Goal: Task Accomplishment & Management: Manage account settings

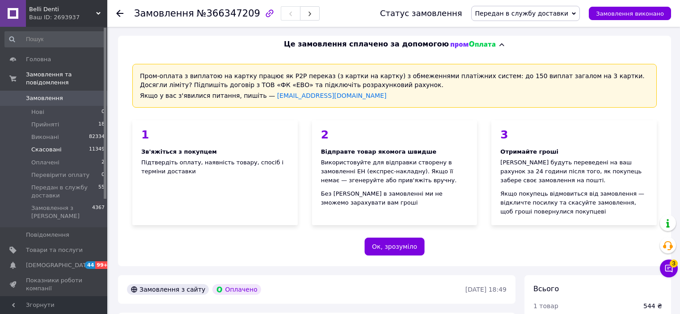
scroll to position [470, 0]
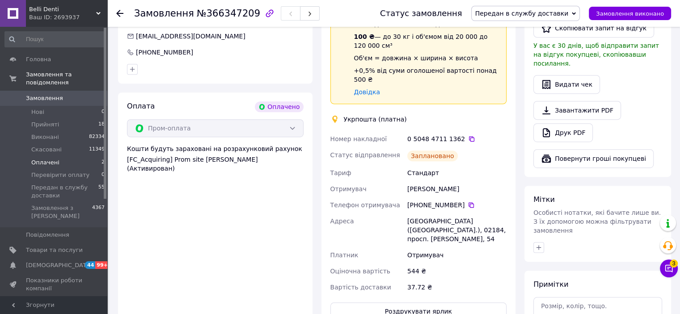
click at [59, 156] on li "Оплачені 2" at bounding box center [55, 162] width 110 height 13
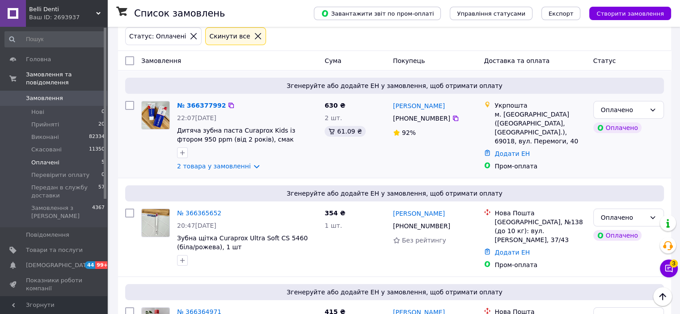
scroll to position [40, 0]
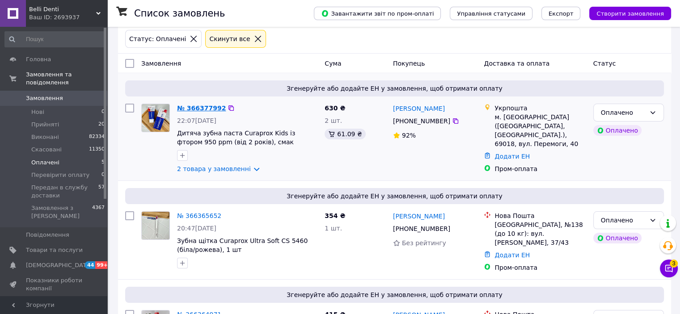
click at [187, 106] on link "№ 366377992" at bounding box center [201, 108] width 49 height 7
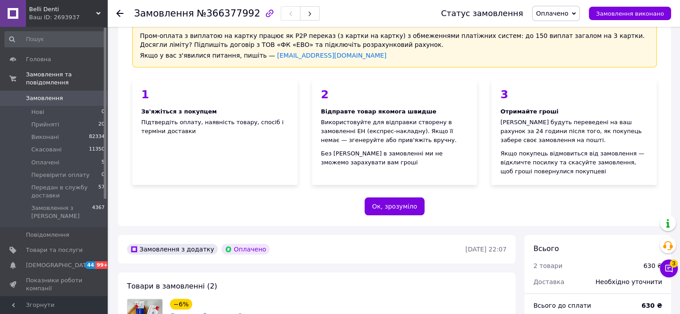
click at [559, 11] on span "Оплачено" at bounding box center [552, 13] width 32 height 7
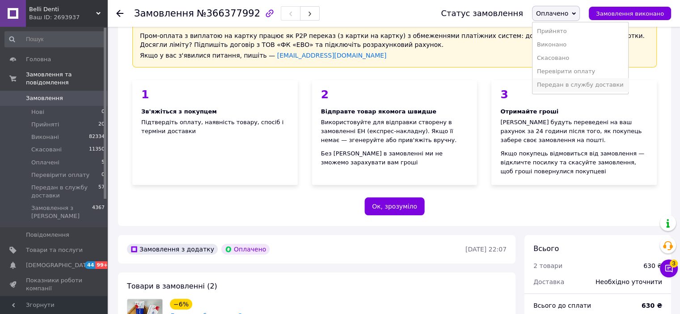
click at [564, 84] on li "Передан в службу доставки" at bounding box center [580, 84] width 96 height 13
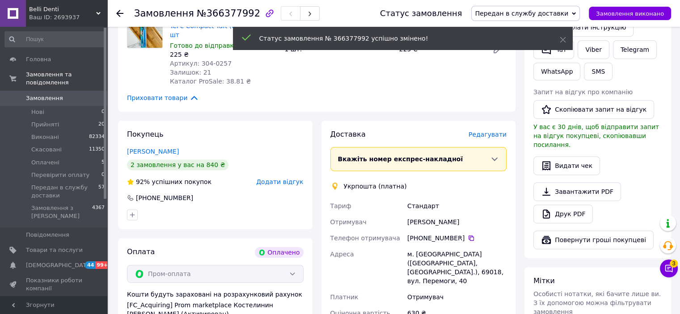
scroll to position [532, 0]
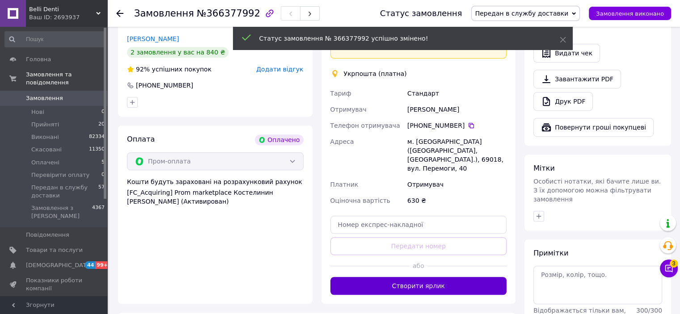
click at [399, 277] on button "Створити ярлик" at bounding box center [418, 286] width 176 height 18
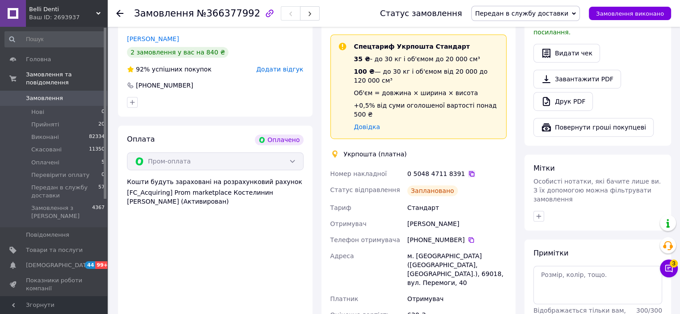
click at [468, 170] on icon at bounding box center [471, 173] width 7 height 7
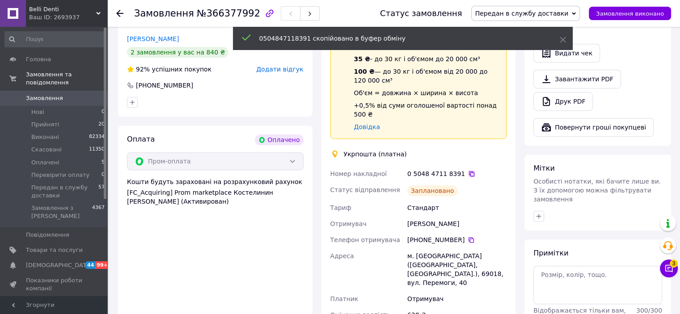
scroll to position [470, 0]
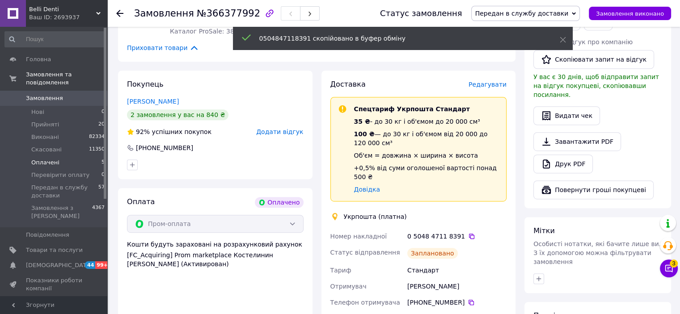
click at [51, 159] on span "Оплачені" at bounding box center [45, 163] width 28 height 8
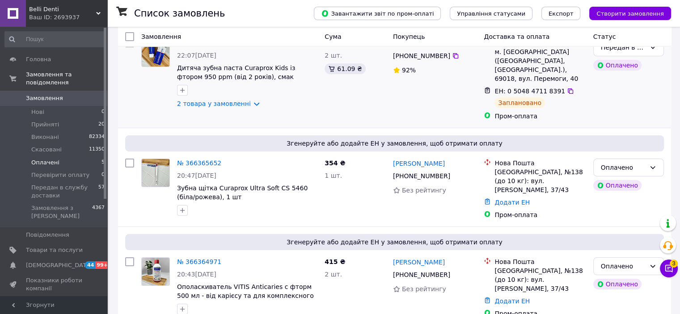
scroll to position [108, 0]
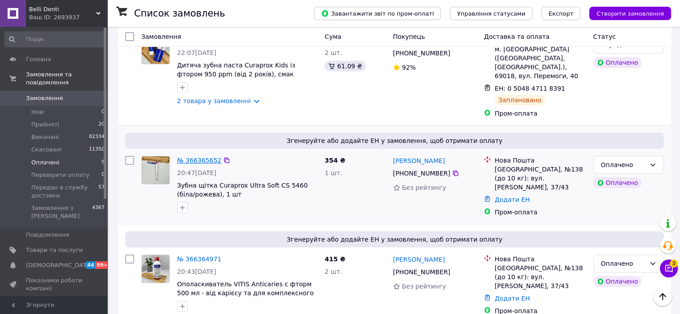
click at [183, 157] on link "№ 366365652" at bounding box center [199, 160] width 44 height 7
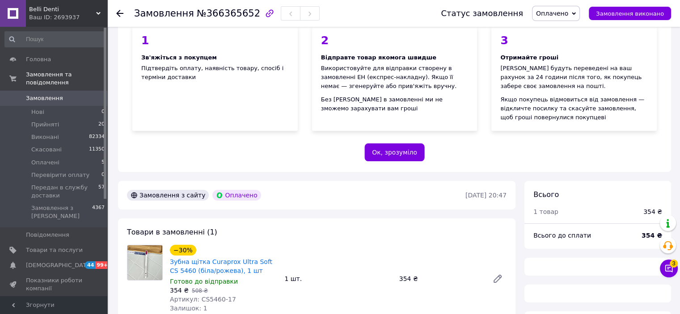
scroll to position [108, 0]
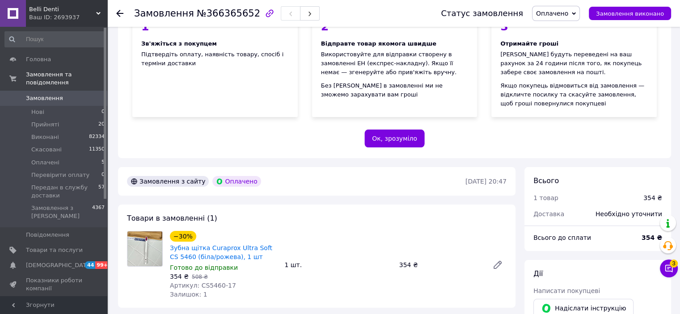
click at [568, 16] on span "Оплачено" at bounding box center [552, 13] width 32 height 7
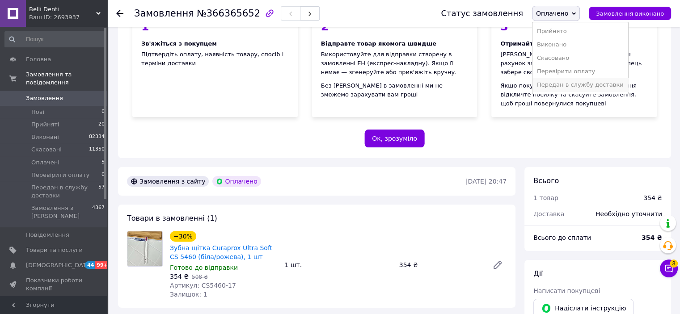
click at [578, 86] on li "Передан в службу доставки" at bounding box center [580, 84] width 96 height 13
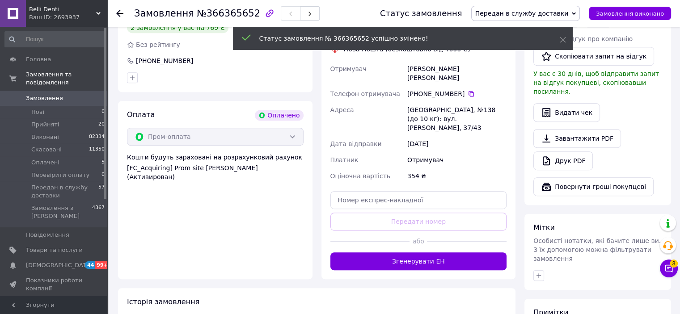
scroll to position [442, 0]
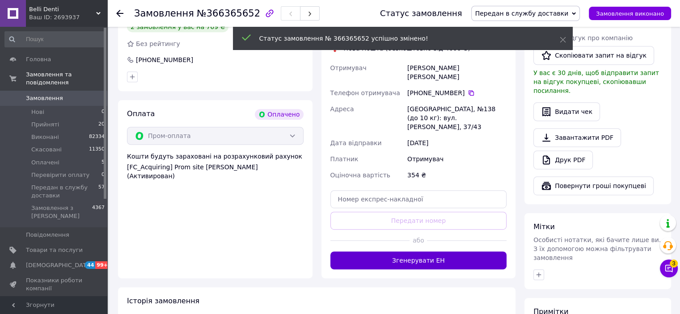
click at [410, 252] on button "Згенерувати ЕН" at bounding box center [418, 261] width 176 height 18
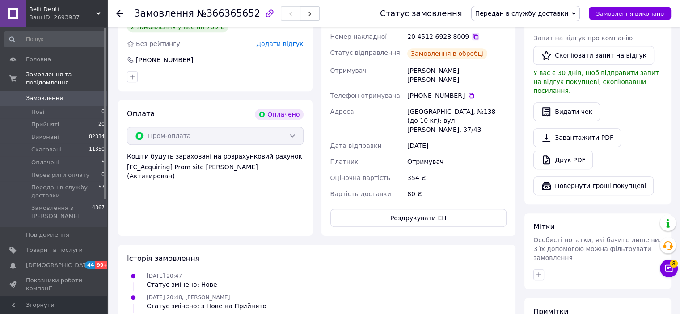
click at [473, 34] on icon at bounding box center [475, 36] width 5 height 5
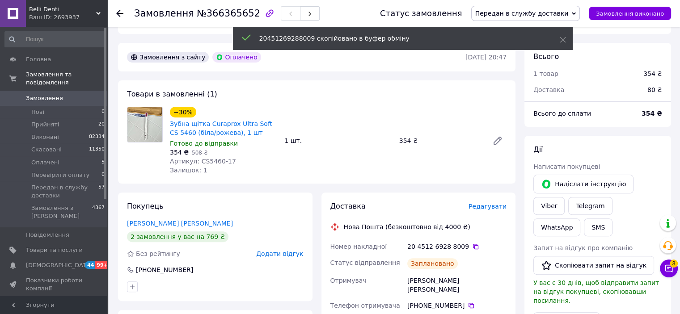
scroll to position [185, 0]
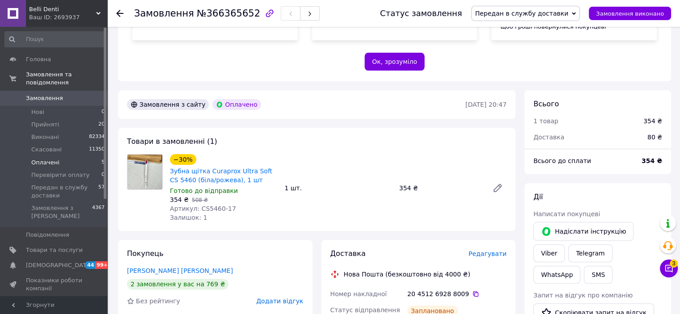
click at [50, 159] on span "Оплачені" at bounding box center [45, 163] width 28 height 8
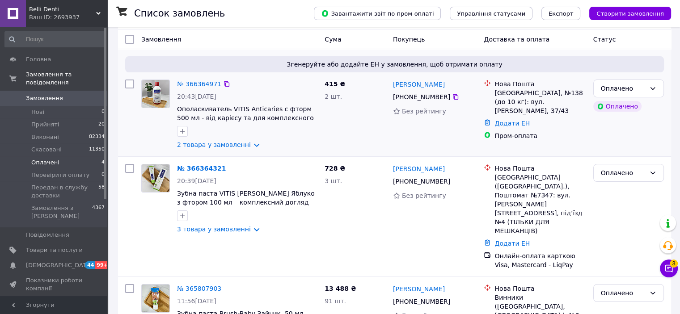
scroll to position [68, 0]
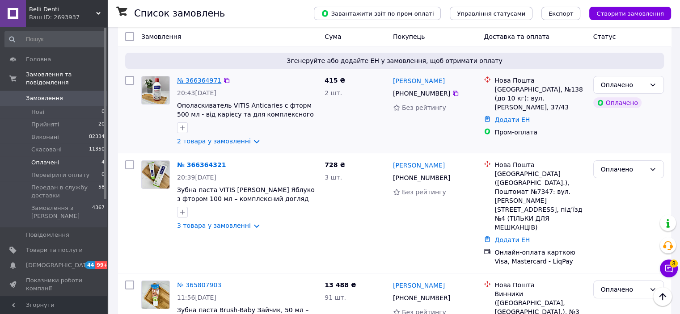
click at [191, 78] on link "№ 366364971" at bounding box center [199, 80] width 44 height 7
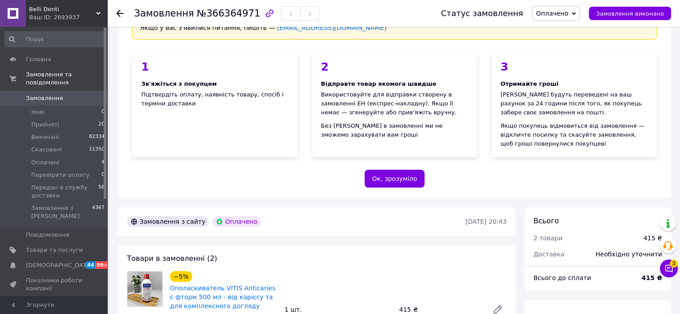
click at [565, 12] on span "Оплачено" at bounding box center [552, 13] width 32 height 7
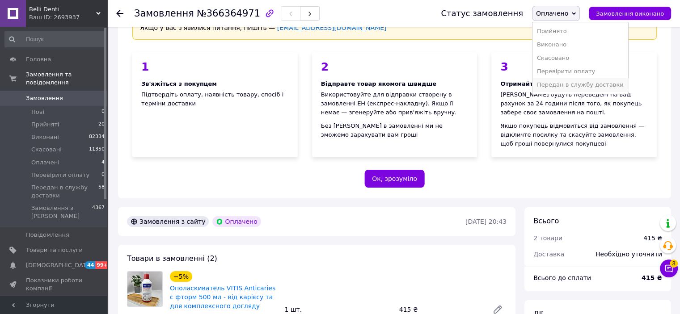
click at [550, 87] on li "Передан в службу доставки" at bounding box center [580, 84] width 96 height 13
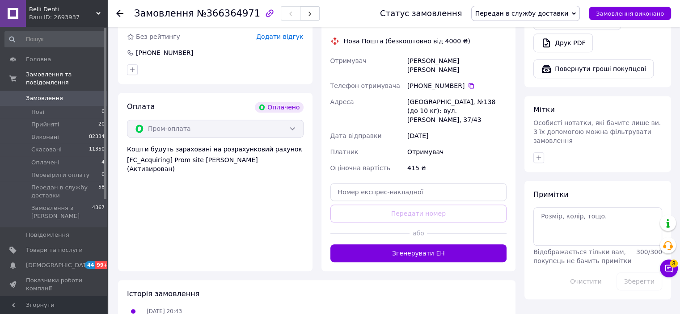
scroll to position [561, 0]
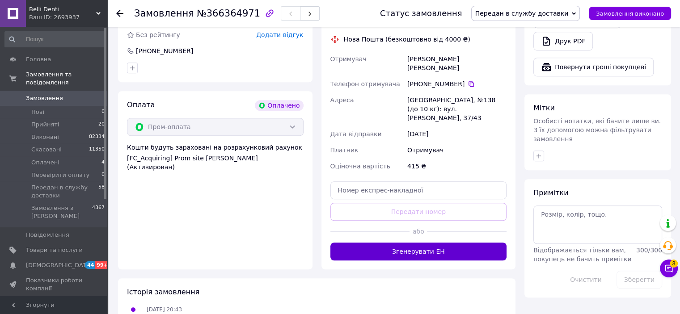
click at [418, 243] on button "Згенерувати ЕН" at bounding box center [418, 252] width 176 height 18
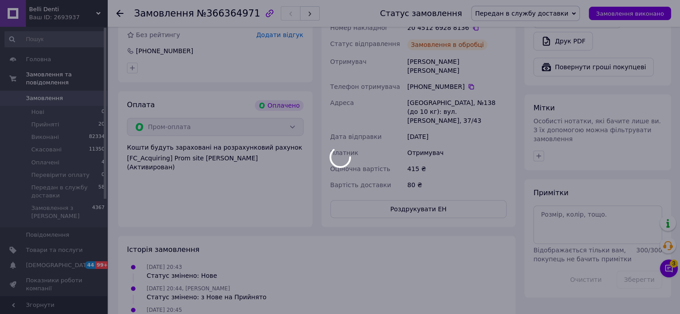
scroll to position [473, 0]
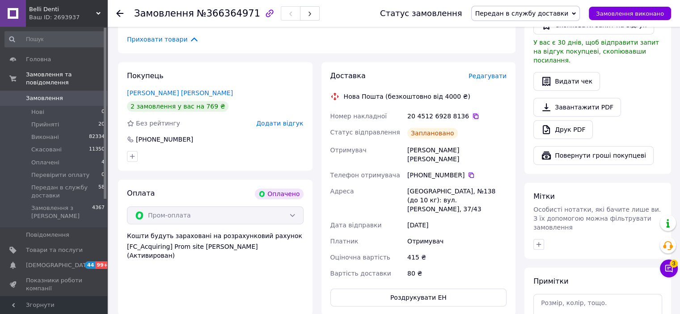
click at [472, 116] on icon at bounding box center [475, 116] width 7 height 7
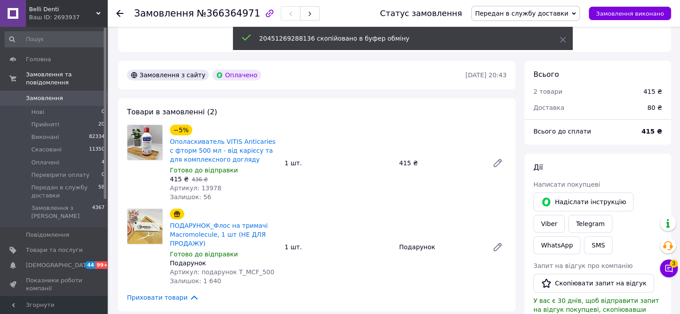
scroll to position [214, 0]
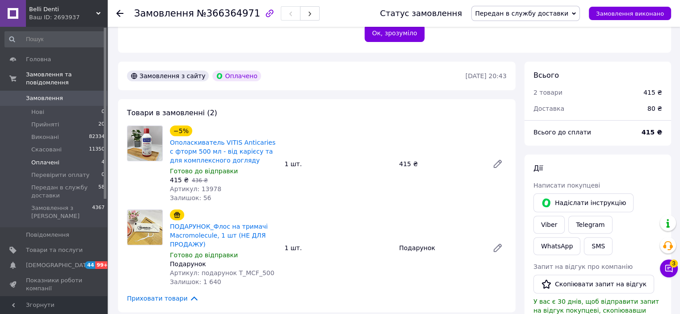
click at [71, 156] on li "Оплачені 4" at bounding box center [55, 162] width 110 height 13
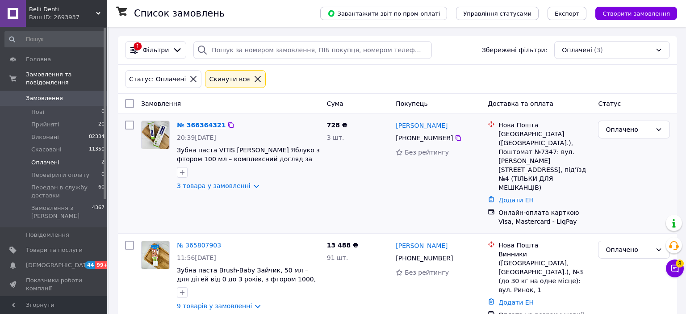
click at [197, 122] on link "№ 366364321" at bounding box center [201, 125] width 49 height 7
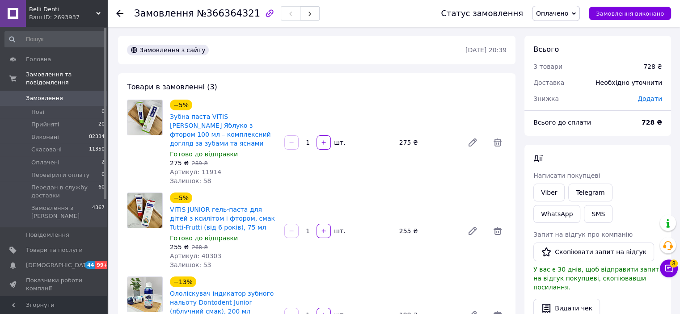
click at [560, 19] on span "Оплачено" at bounding box center [556, 13] width 48 height 15
click at [560, 83] on li "Передан в службу доставки" at bounding box center [580, 84] width 96 height 13
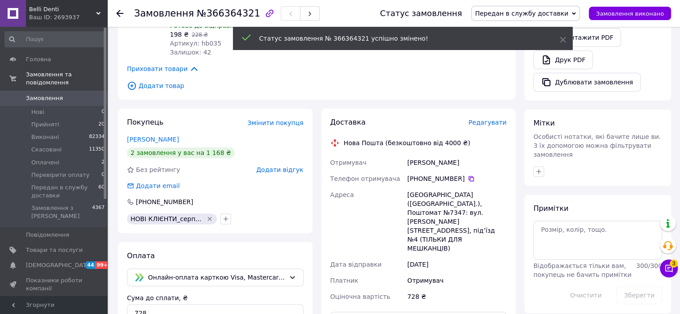
scroll to position [388, 0]
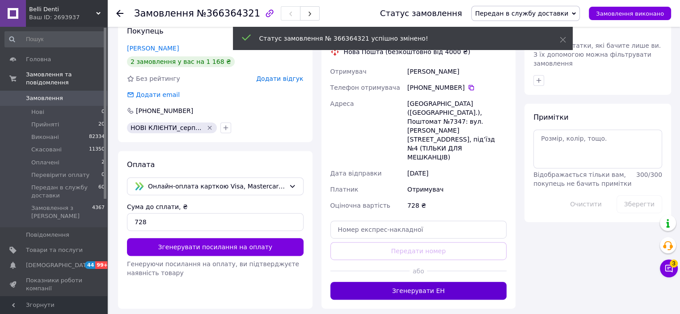
click at [409, 282] on button "Згенерувати ЕН" at bounding box center [418, 291] width 176 height 18
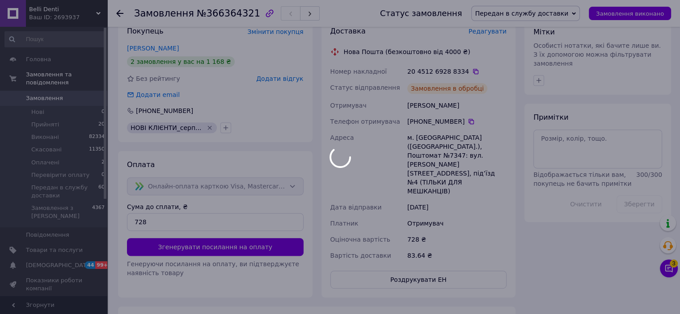
scroll to position [324, 0]
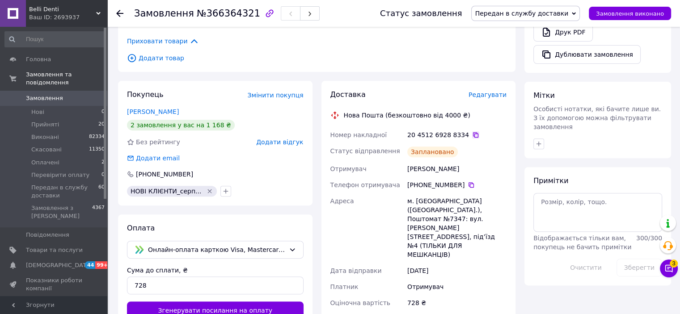
click at [473, 132] on icon at bounding box center [475, 134] width 5 height 5
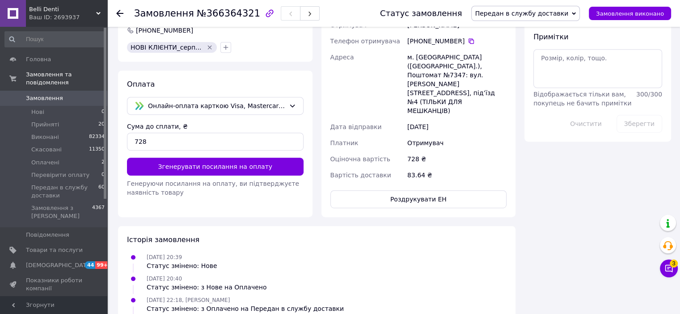
scroll to position [469, 0]
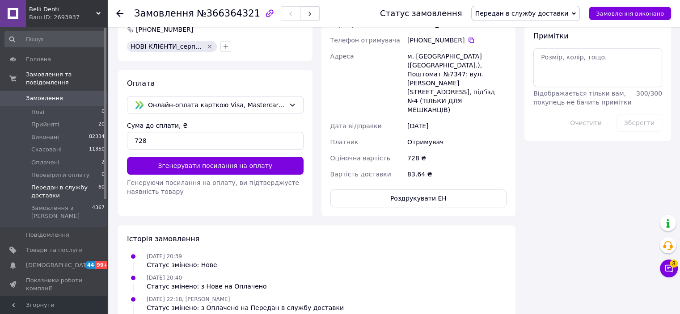
click at [54, 184] on span "Передан в службу доставки" at bounding box center [64, 192] width 67 height 16
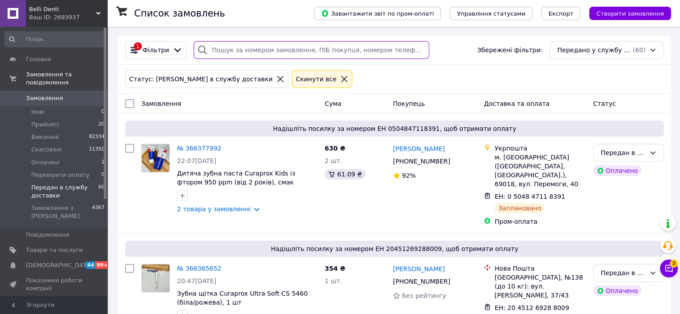
click at [211, 49] on input "search" at bounding box center [310, 50] width 235 height 18
paste input "366374380"
type input "366374380"
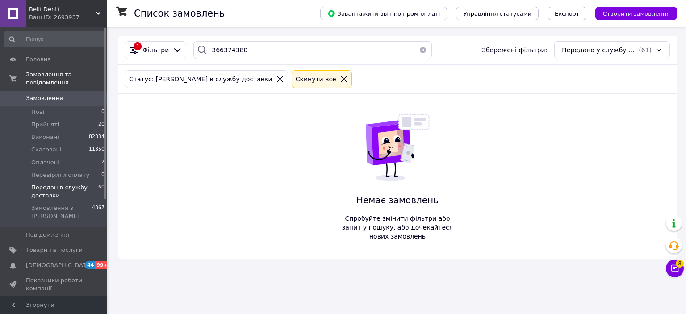
click at [340, 78] on icon at bounding box center [344, 79] width 8 height 8
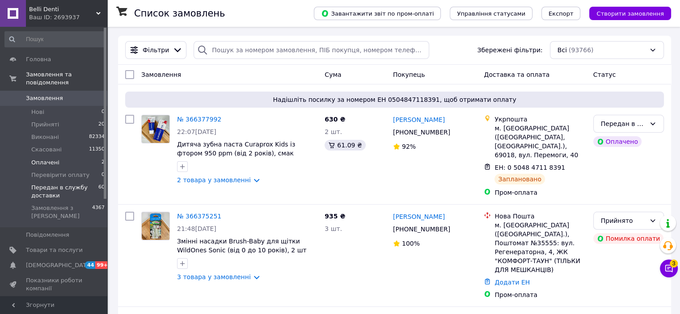
click at [80, 156] on li "Оплачені 2" at bounding box center [55, 162] width 110 height 13
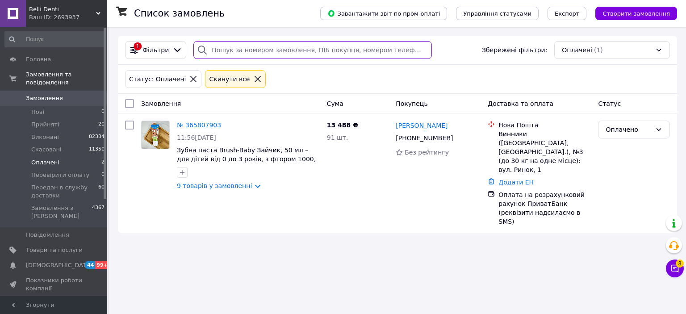
click at [243, 53] on input "search" at bounding box center [312, 50] width 238 height 18
paste input "366374380"
type input "366374380"
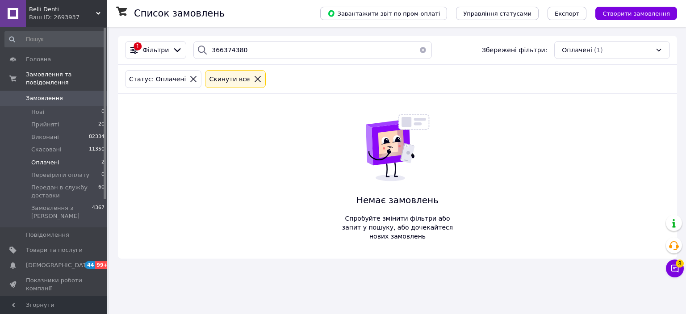
click at [255, 78] on icon at bounding box center [258, 79] width 6 height 6
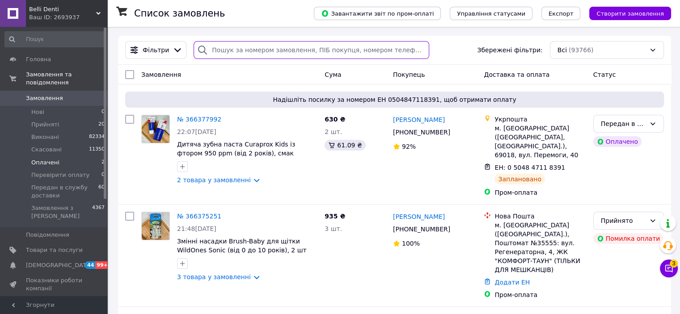
click at [226, 48] on input "search" at bounding box center [310, 50] width 235 height 18
paste input "366374380"
type input "366374380"
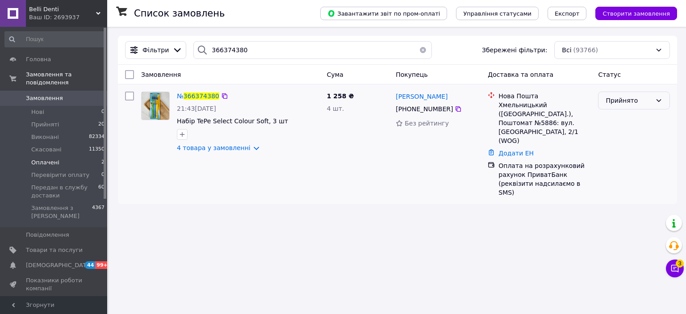
click at [645, 100] on div "Прийнято" at bounding box center [629, 101] width 46 height 10
click at [630, 185] on li "Передан в службу доставки" at bounding box center [634, 202] width 71 height 34
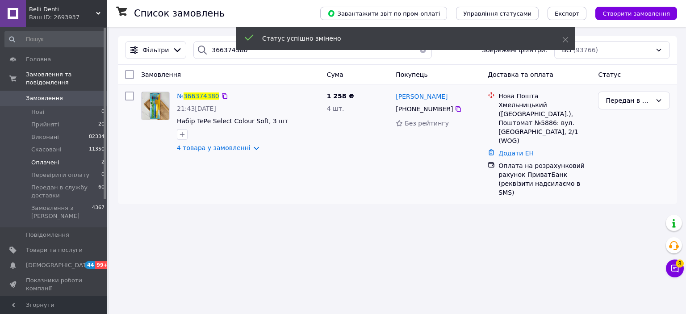
click at [205, 92] on span "366374380" at bounding box center [202, 95] width 36 height 7
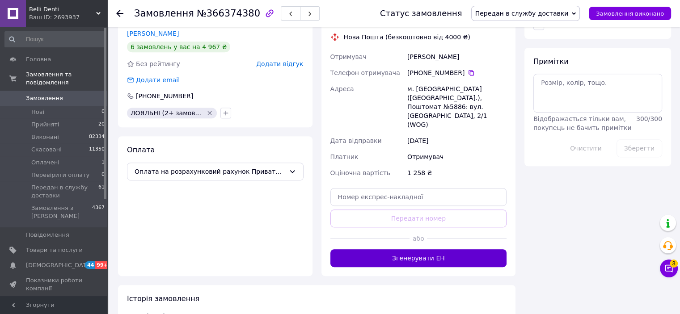
scroll to position [444, 0]
click at [418, 249] on button "Згенерувати ЕН" at bounding box center [418, 258] width 176 height 18
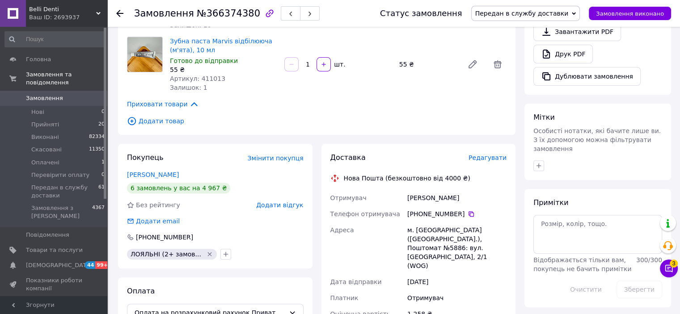
scroll to position [302, 0]
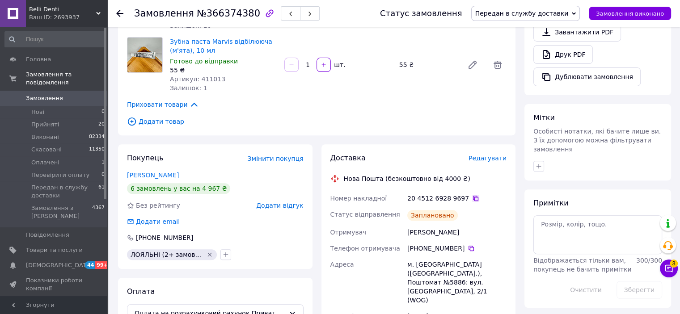
click at [472, 195] on icon at bounding box center [475, 198] width 7 height 7
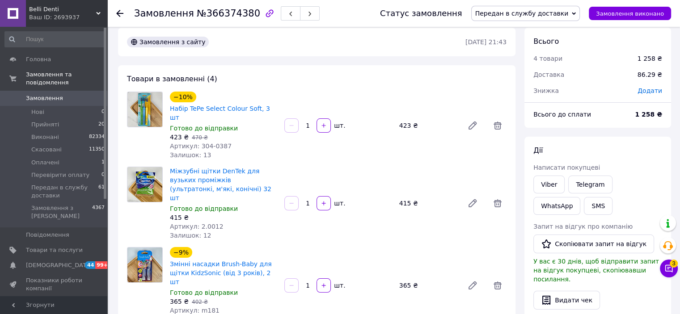
scroll to position [0, 0]
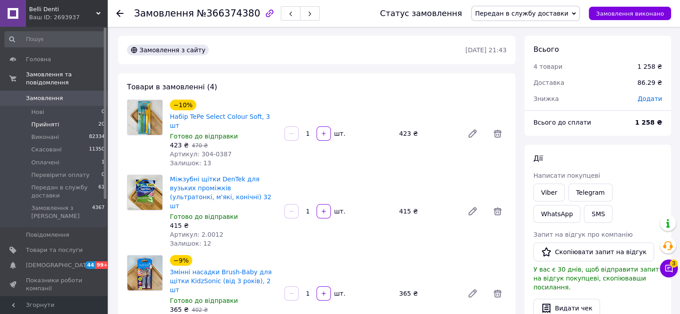
click at [62, 118] on li "Прийняті 20" at bounding box center [55, 124] width 110 height 13
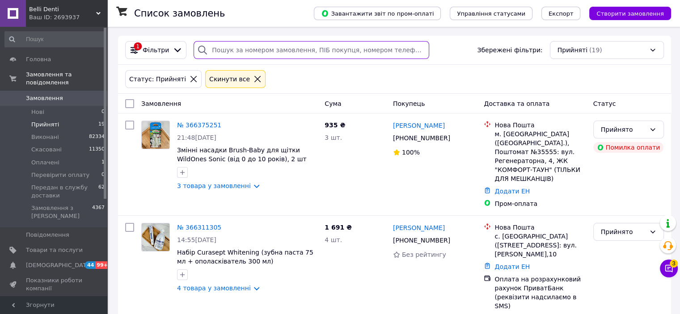
click at [257, 50] on input "search" at bounding box center [310, 50] width 235 height 18
paste input "366187727"
type input "366187727"
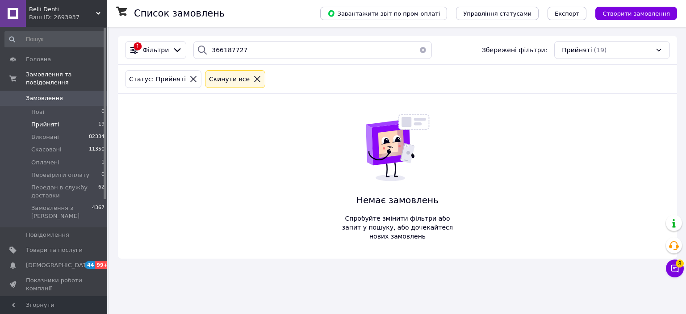
click at [254, 79] on icon at bounding box center [257, 79] width 6 height 6
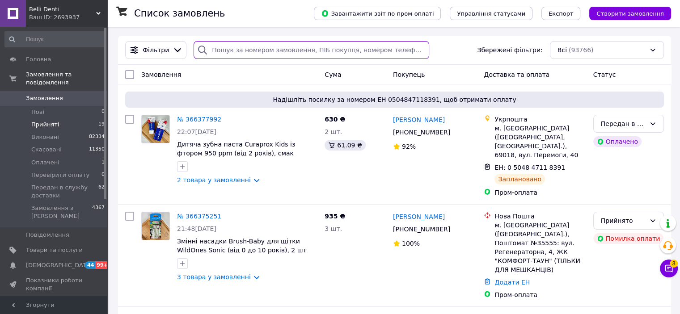
click at [218, 52] on input "search" at bounding box center [310, 50] width 235 height 18
paste input "366187727"
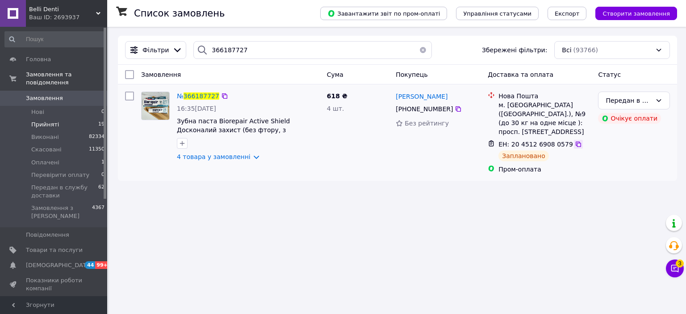
click at [575, 141] on icon at bounding box center [578, 144] width 7 height 7
click at [456, 110] on icon at bounding box center [458, 108] width 5 height 5
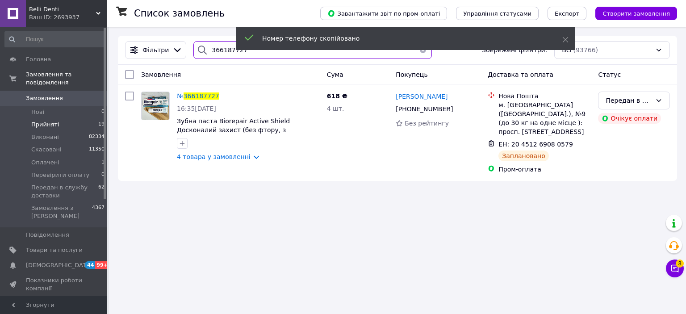
click at [248, 57] on input "366187727" at bounding box center [312, 50] width 238 height 18
type input "3"
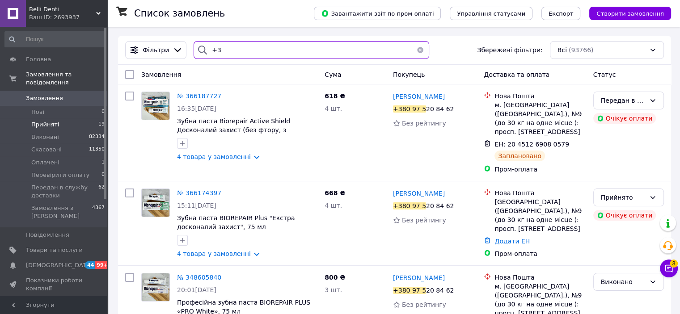
type input "+"
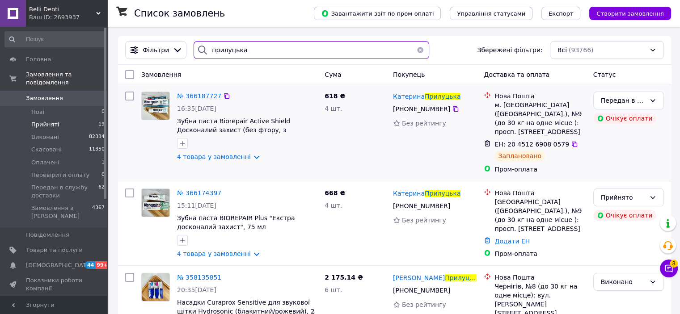
type input "прилуцька"
click at [191, 100] on span "№ 366187727" at bounding box center [199, 95] width 44 height 7
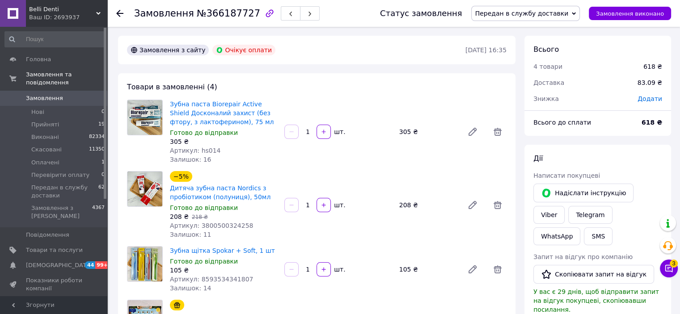
click at [120, 12] on icon at bounding box center [119, 13] width 7 height 7
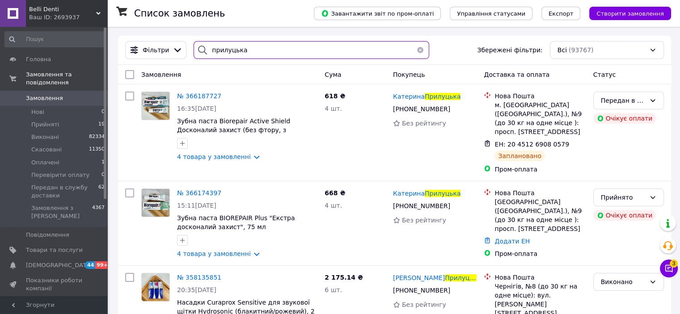
drag, startPoint x: 259, startPoint y: 53, endPoint x: 191, endPoint y: 50, distance: 68.0
click at [195, 55] on div "прилуцька" at bounding box center [310, 50] width 235 height 18
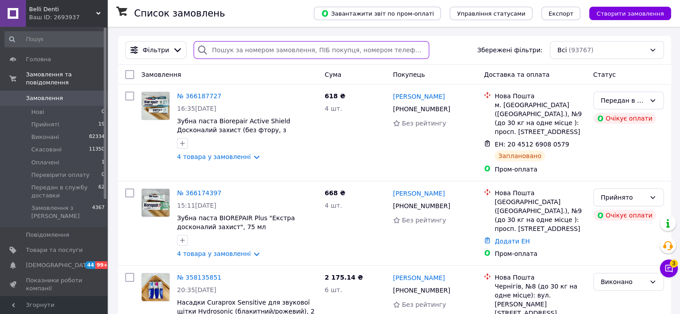
paste input "366174397"
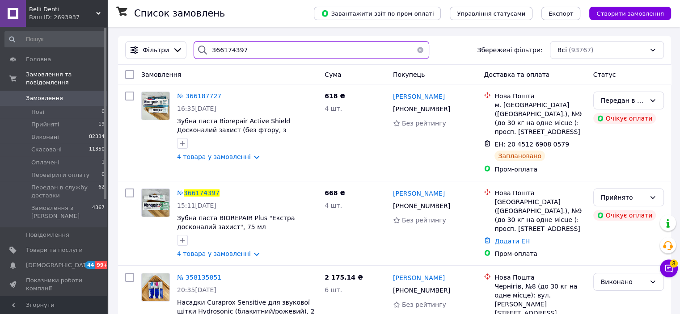
type input "366174397"
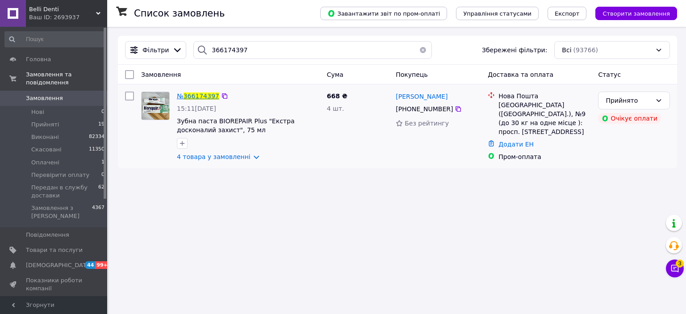
click at [207, 98] on span "366174397" at bounding box center [202, 95] width 36 height 7
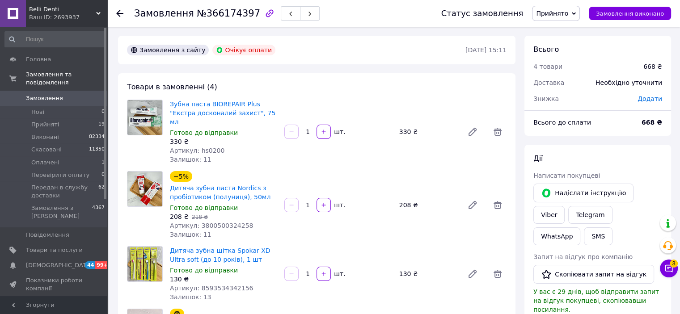
click at [117, 15] on icon at bounding box center [119, 13] width 7 height 7
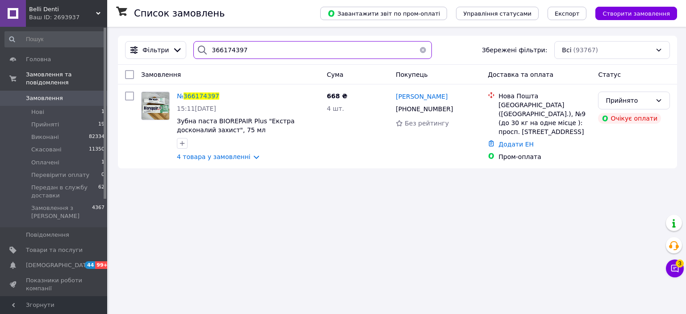
drag, startPoint x: 240, startPoint y: 46, endPoint x: 193, endPoint y: 42, distance: 47.5
click at [195, 44] on div "366174397" at bounding box center [312, 50] width 238 height 18
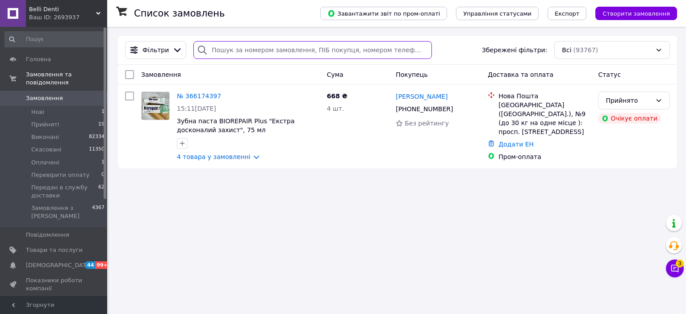
paste input "366187727"
type input "366187727"
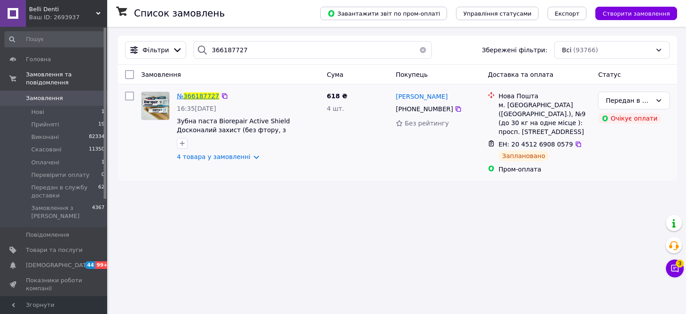
click at [204, 98] on span "366187727" at bounding box center [202, 95] width 36 height 7
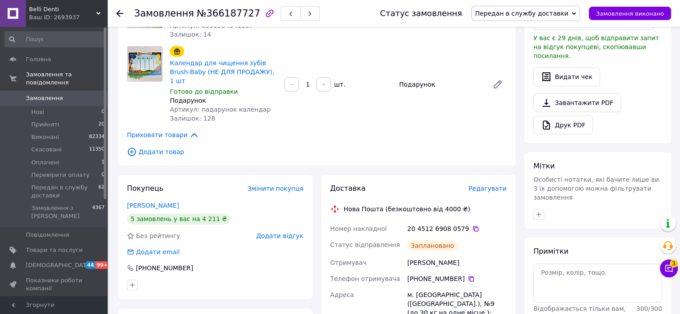
scroll to position [309, 0]
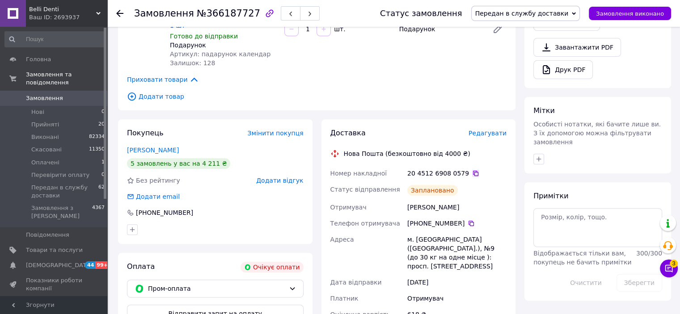
click at [472, 170] on icon at bounding box center [475, 173] width 7 height 7
click at [82, 158] on li "Оплачені 1" at bounding box center [55, 162] width 110 height 13
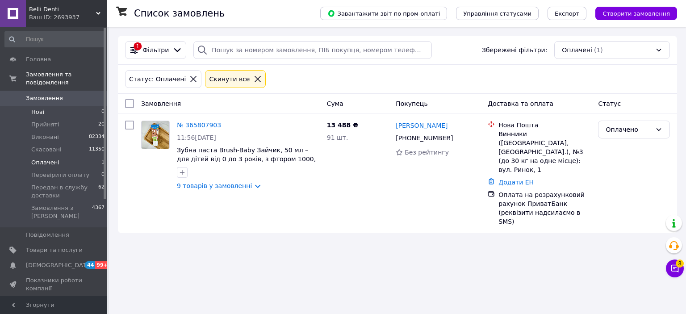
click at [47, 107] on li "Нові 0" at bounding box center [55, 112] width 110 height 13
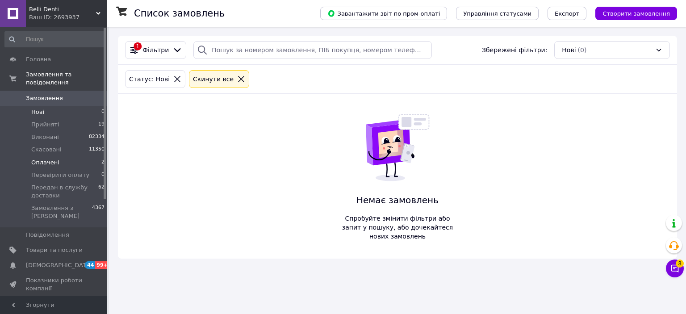
click at [68, 157] on li "Оплачені 2" at bounding box center [55, 162] width 110 height 13
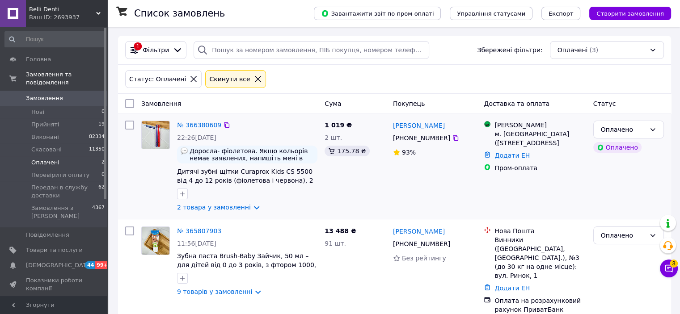
scroll to position [8, 0]
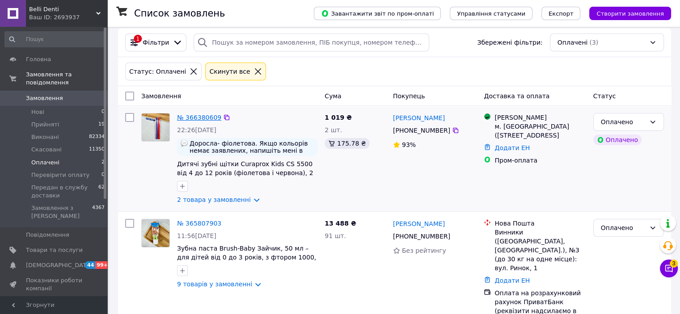
click at [196, 117] on link "№ 366380609" at bounding box center [199, 117] width 44 height 7
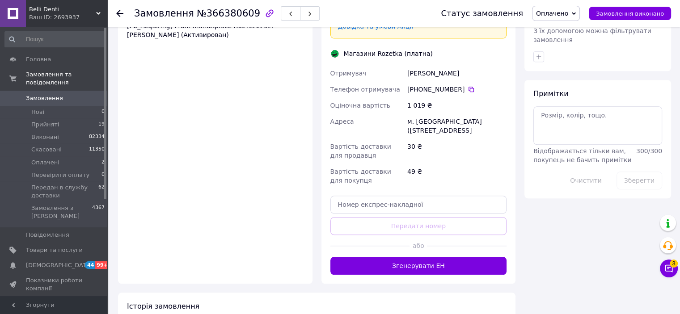
scroll to position [693, 0]
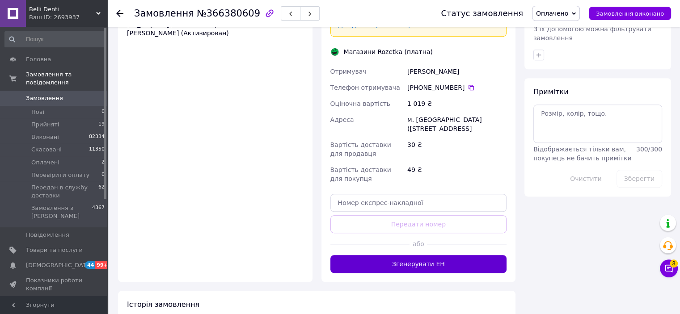
click at [407, 255] on button "Згенерувати ЕН" at bounding box center [418, 264] width 176 height 18
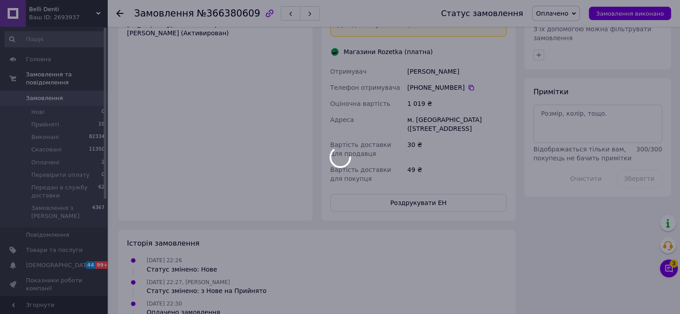
scroll to position [638, 0]
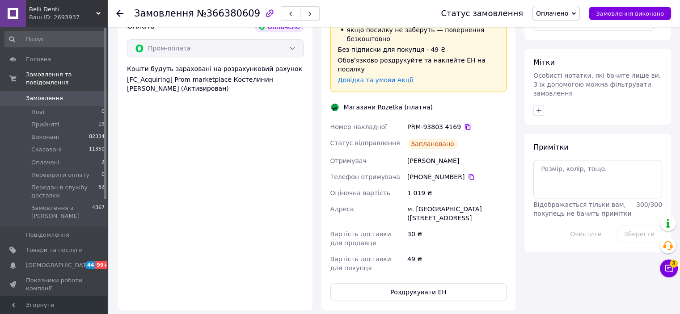
click at [465, 124] on icon at bounding box center [467, 126] width 5 height 5
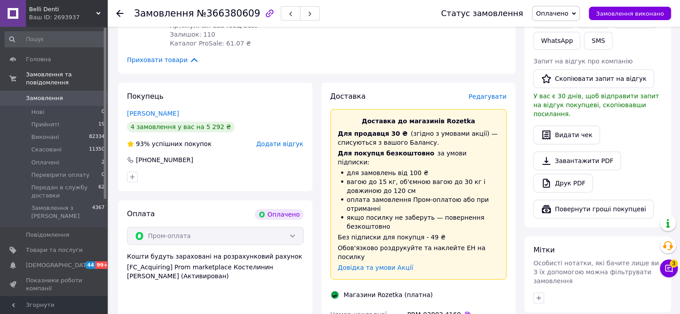
scroll to position [437, 0]
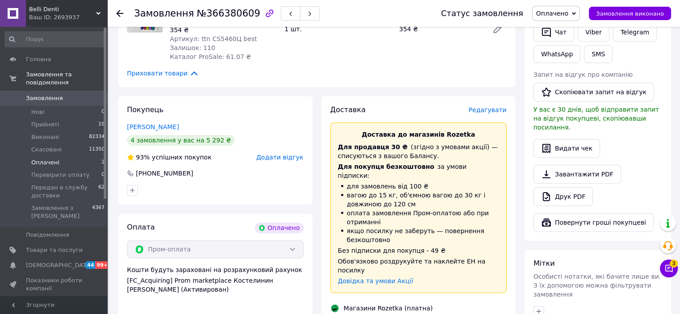
click at [73, 156] on li "Оплачені 2" at bounding box center [55, 162] width 110 height 13
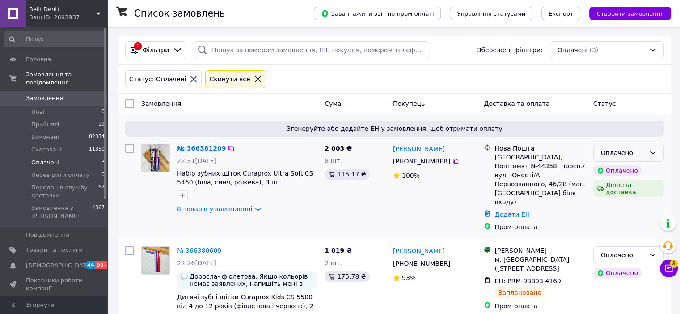
click at [638, 161] on div "Оплачено" at bounding box center [628, 153] width 71 height 18
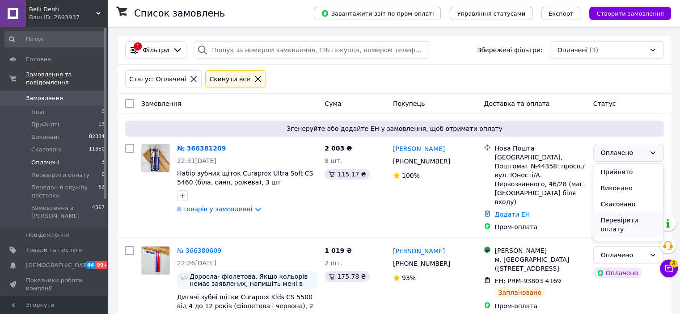
click at [613, 228] on li "Перевірити оплату" at bounding box center [628, 224] width 70 height 25
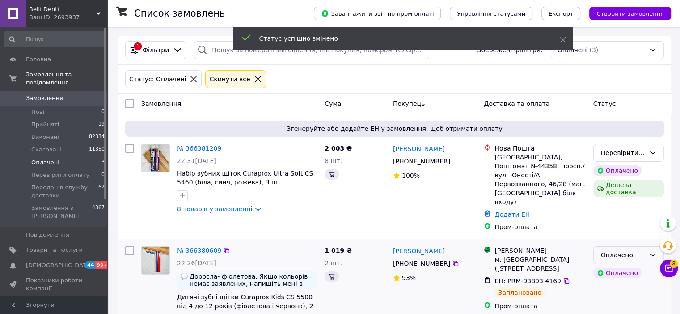
click at [618, 250] on div "Оплачено" at bounding box center [623, 255] width 45 height 10
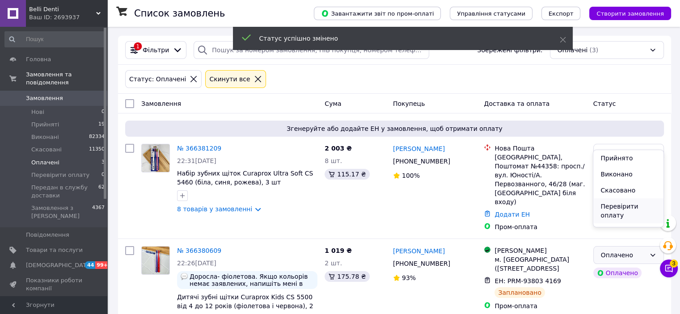
scroll to position [21, 0]
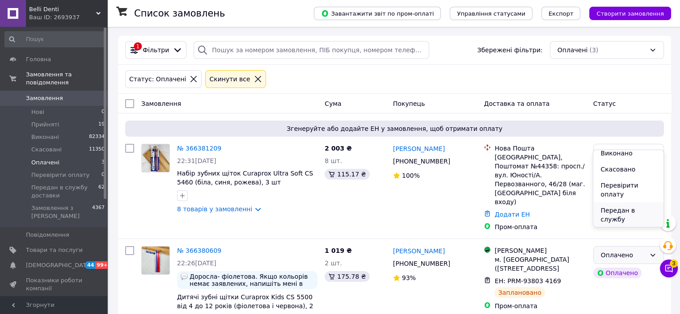
click at [607, 213] on li "Передан в службу доставки" at bounding box center [628, 219] width 70 height 34
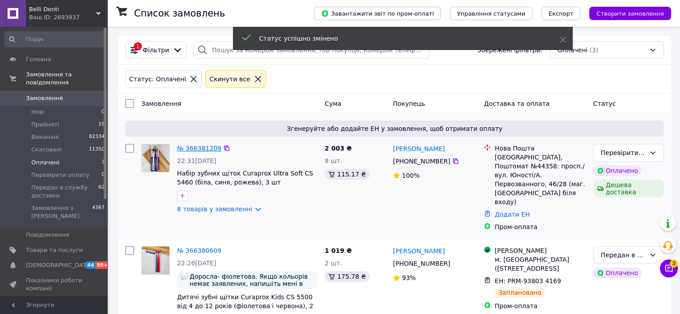
click at [196, 148] on link "№ 366381209" at bounding box center [199, 148] width 44 height 7
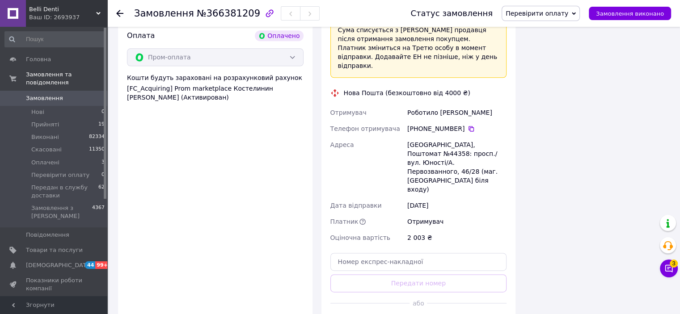
scroll to position [1188, 0]
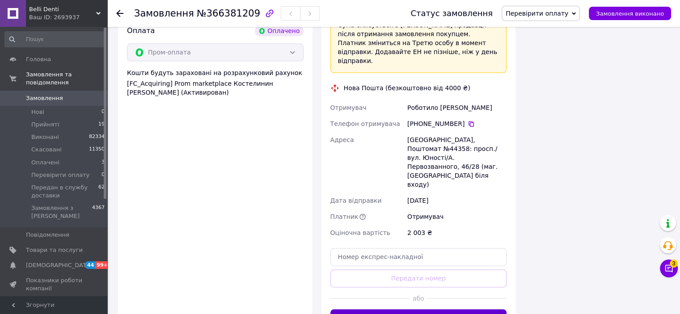
click at [401, 309] on button "Згенерувати ЕН" at bounding box center [418, 318] width 176 height 18
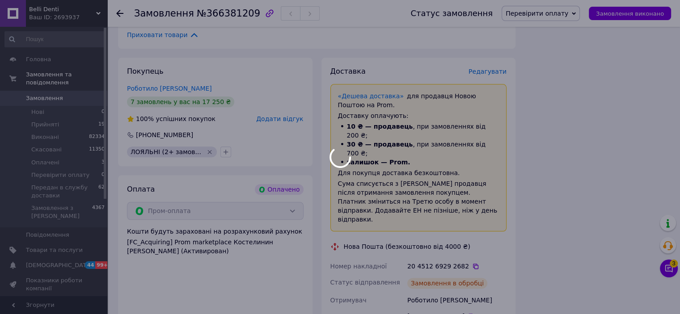
scroll to position [1029, 0]
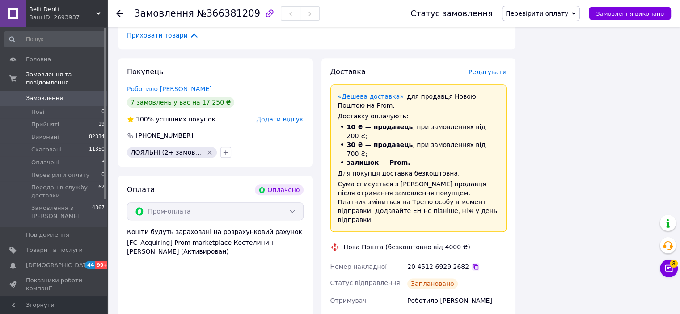
click at [472, 263] on icon at bounding box center [475, 266] width 7 height 7
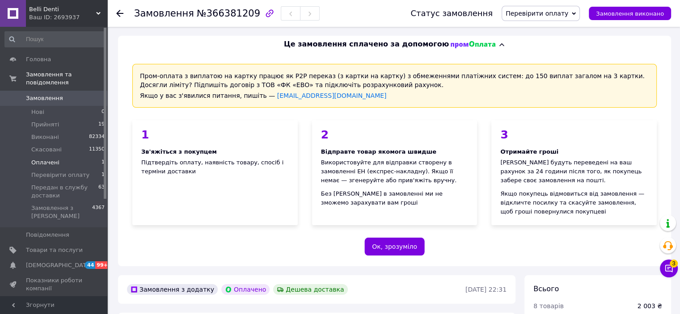
click at [77, 156] on li "Оплачені 1" at bounding box center [55, 162] width 110 height 13
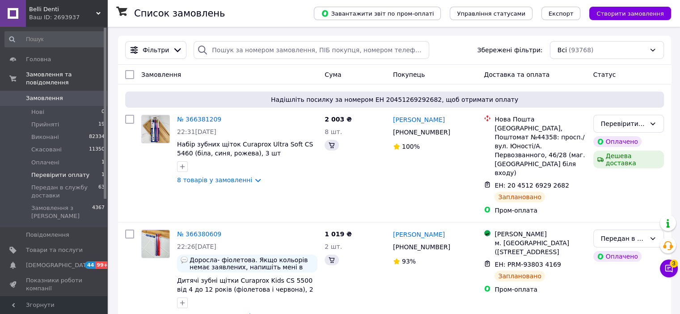
click at [75, 171] on span "Перевірити оплату" at bounding box center [60, 175] width 58 height 8
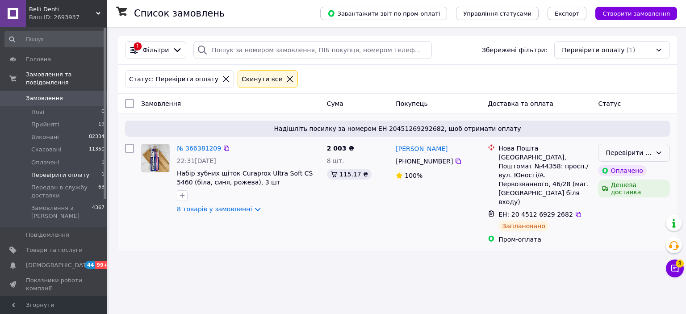
click at [622, 155] on div "Перевірити оплату" at bounding box center [629, 153] width 46 height 10
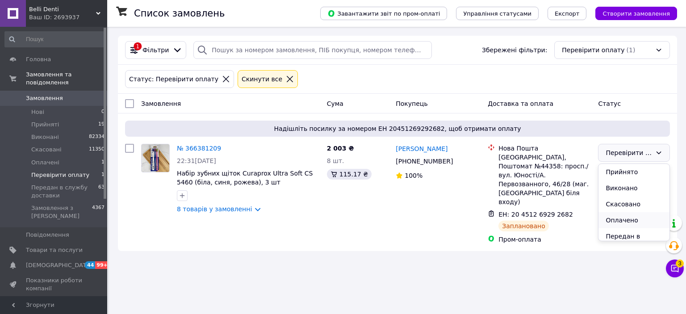
scroll to position [12, 0]
click at [616, 229] on li "Передан в службу доставки" at bounding box center [634, 233] width 71 height 34
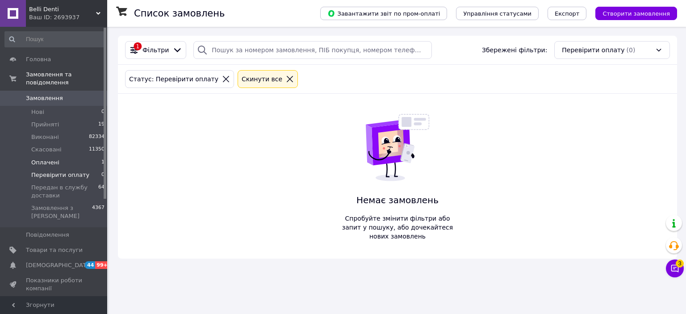
click at [64, 156] on li "Оплачені 1" at bounding box center [55, 162] width 110 height 13
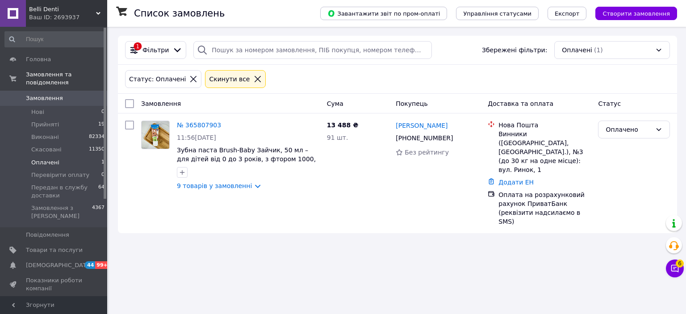
click at [66, 157] on li "Оплачені 1" at bounding box center [55, 162] width 110 height 13
